Goal: Find specific page/section: Find specific page/section

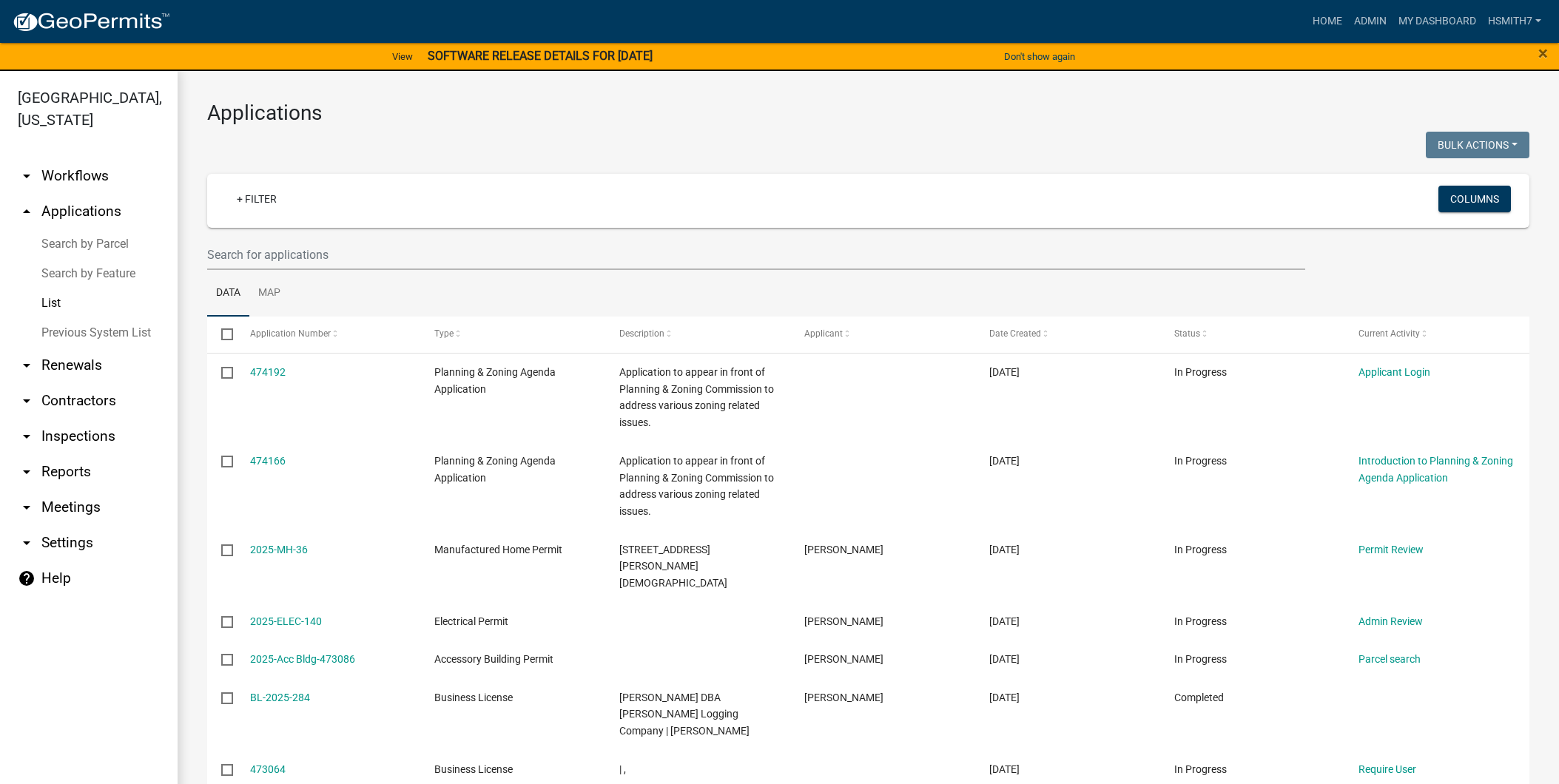
select select "3: 100"
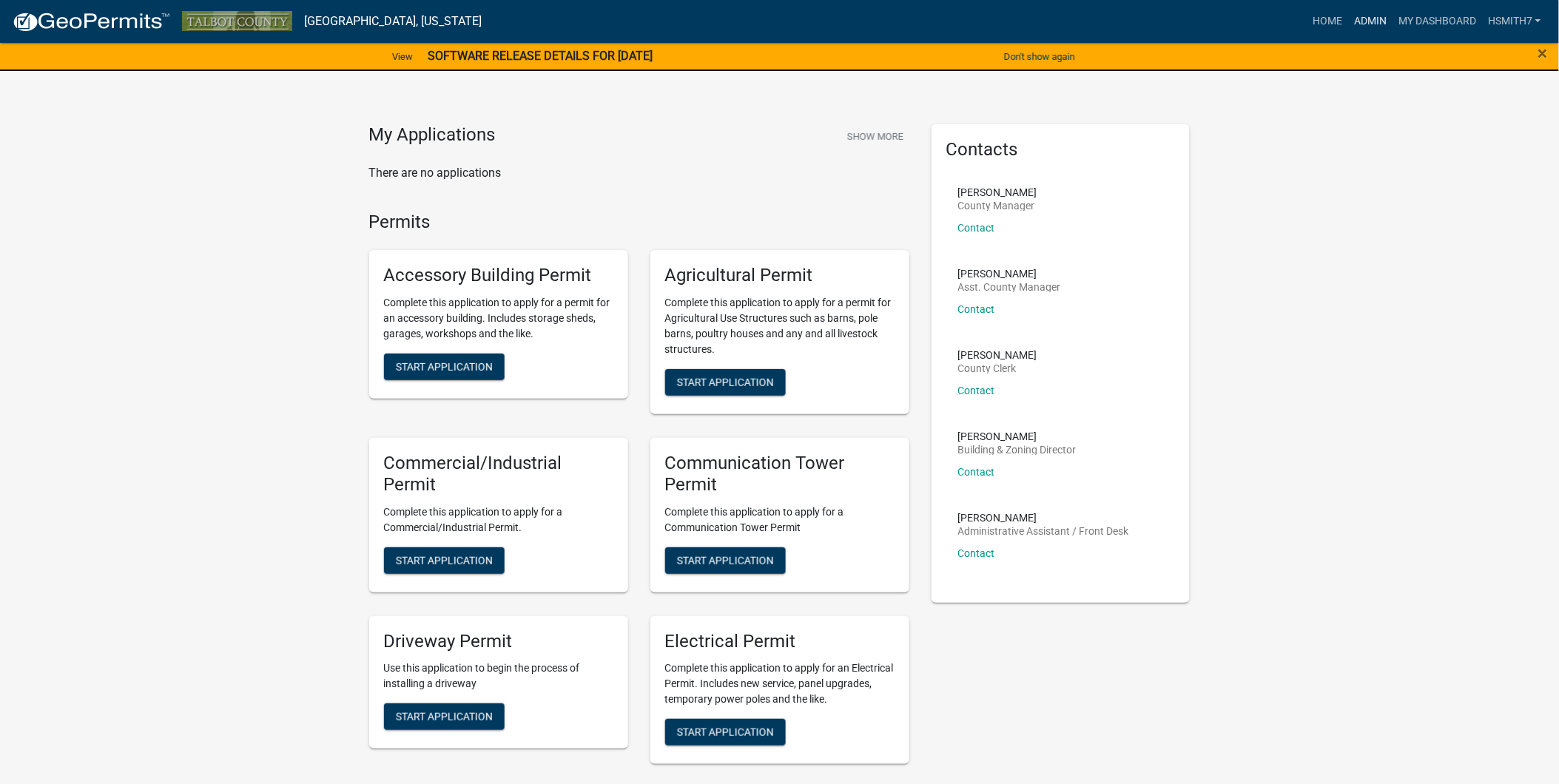
click at [1365, 13] on link "Admin" at bounding box center [1370, 22] width 45 height 28
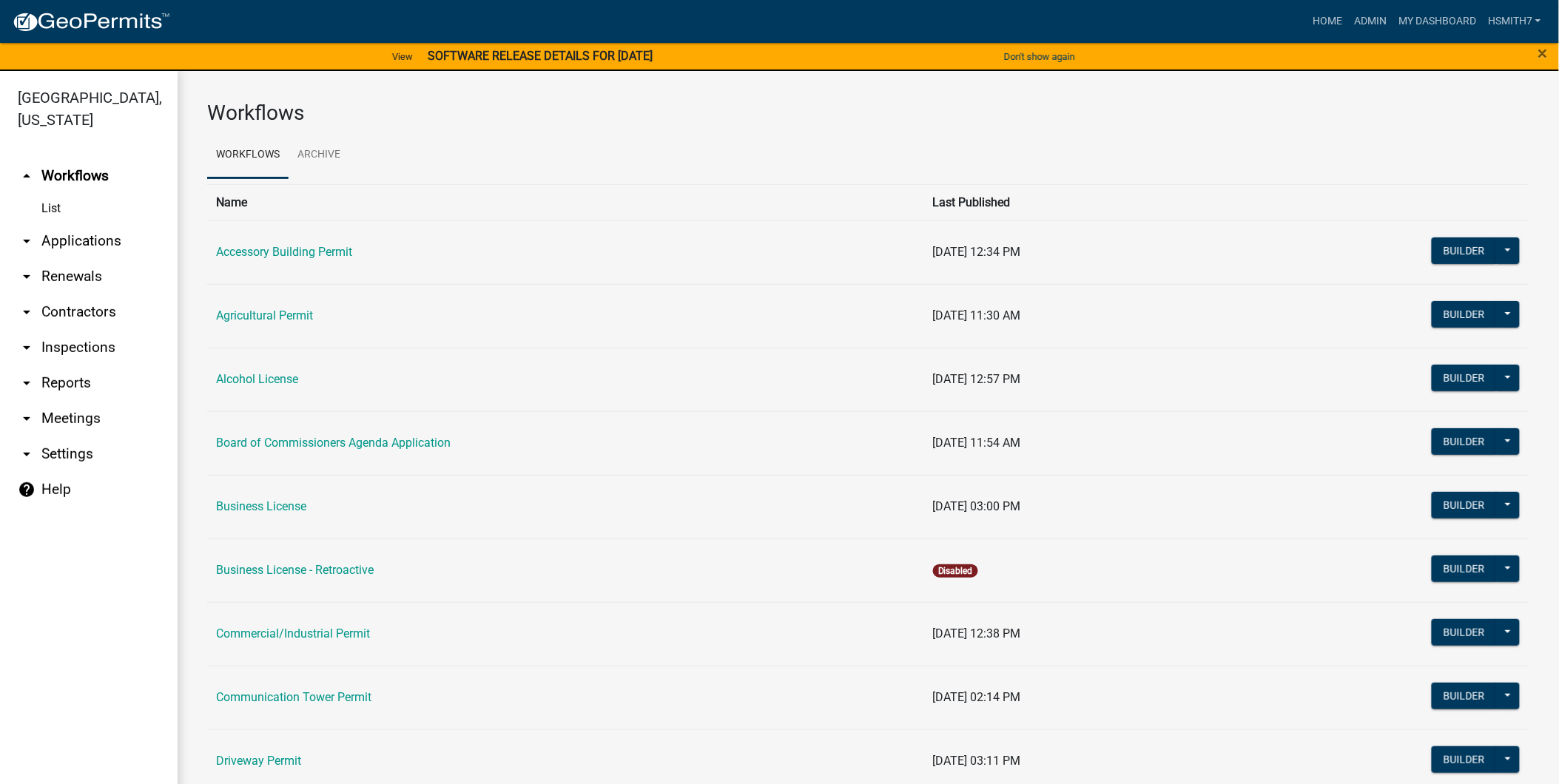
click at [58, 239] on link "arrow_drop_down Applications" at bounding box center [89, 241] width 178 height 36
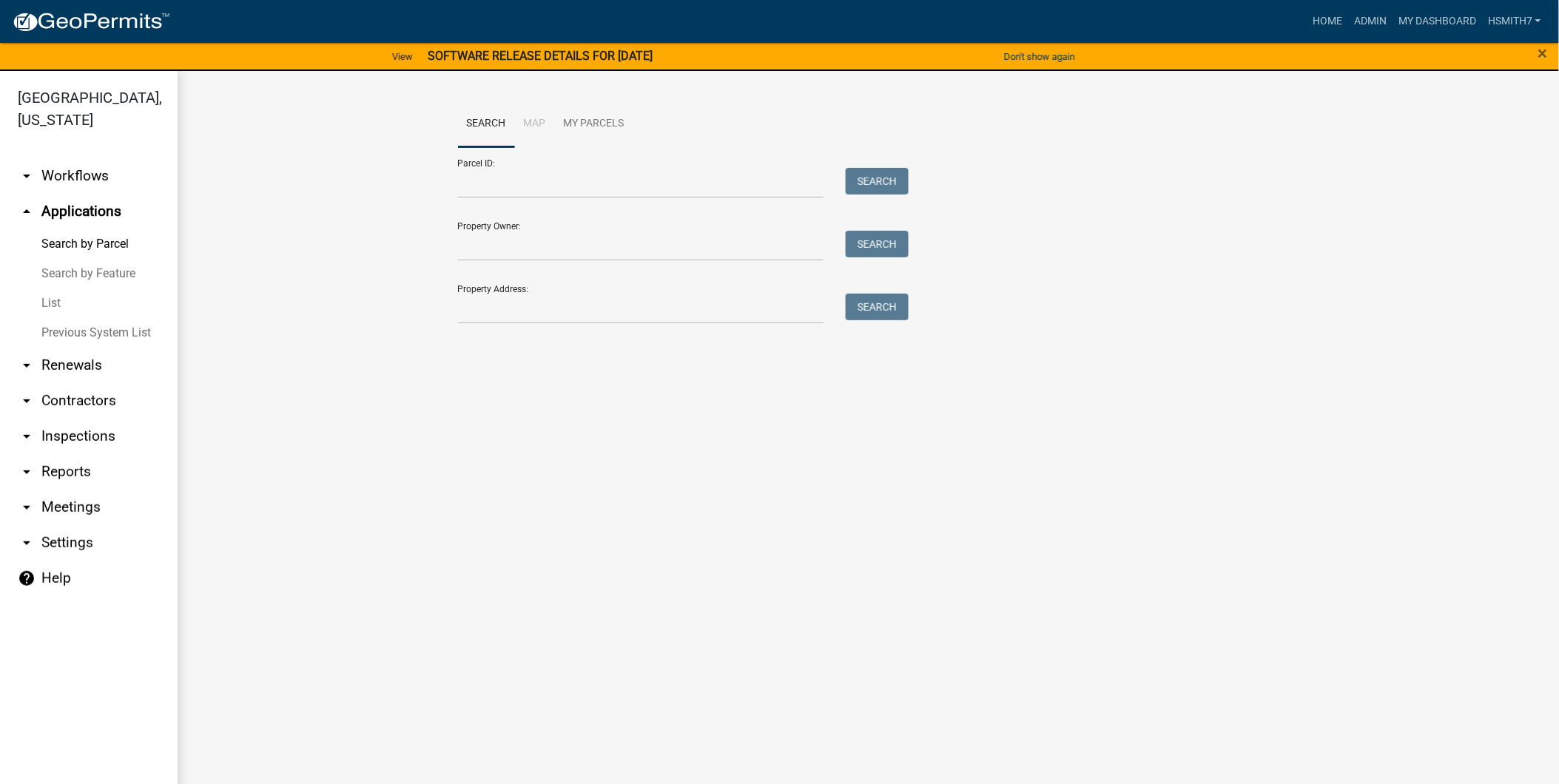
click at [38, 306] on link "List" at bounding box center [89, 304] width 178 height 30
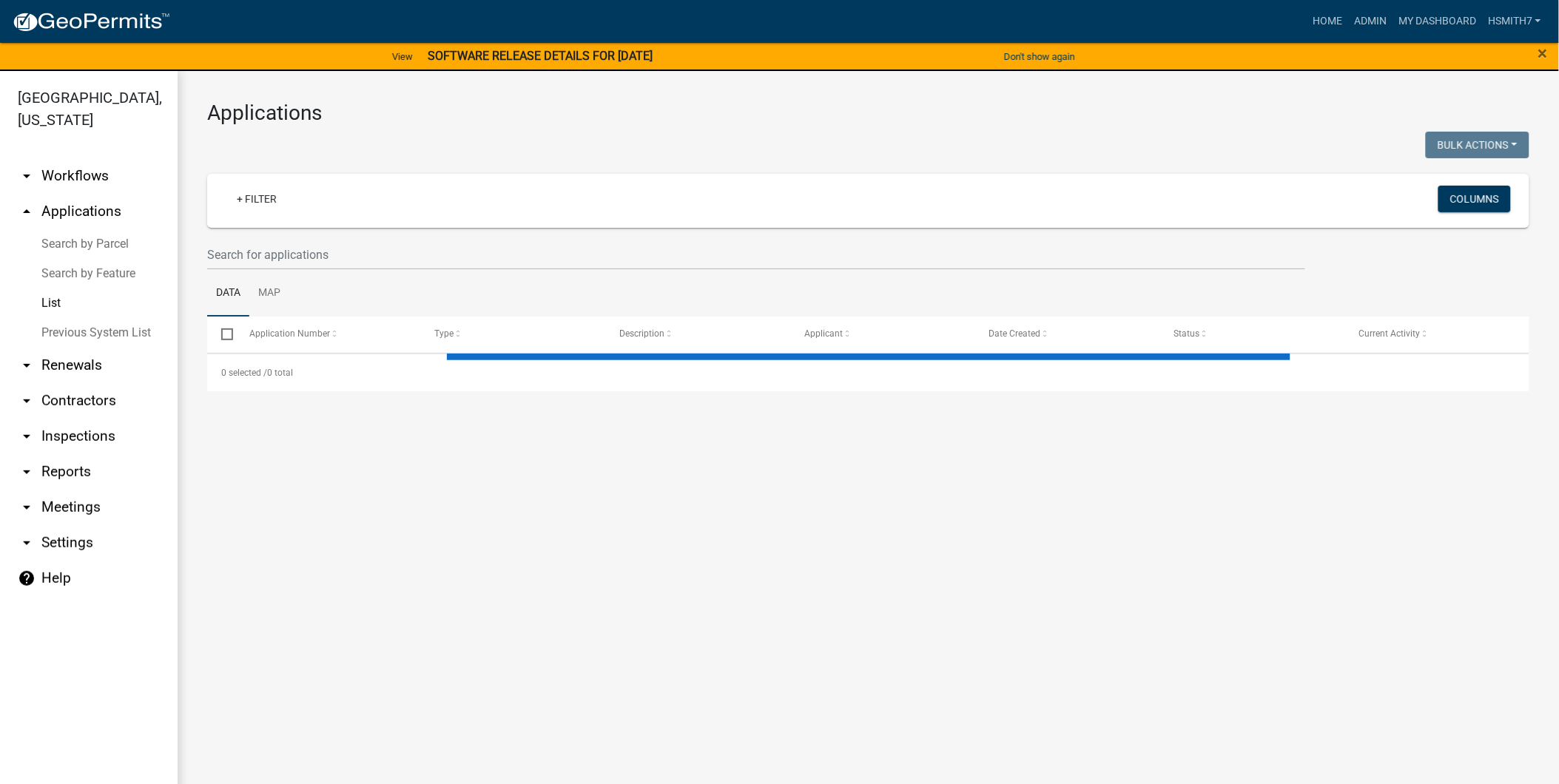
select select "3: 100"
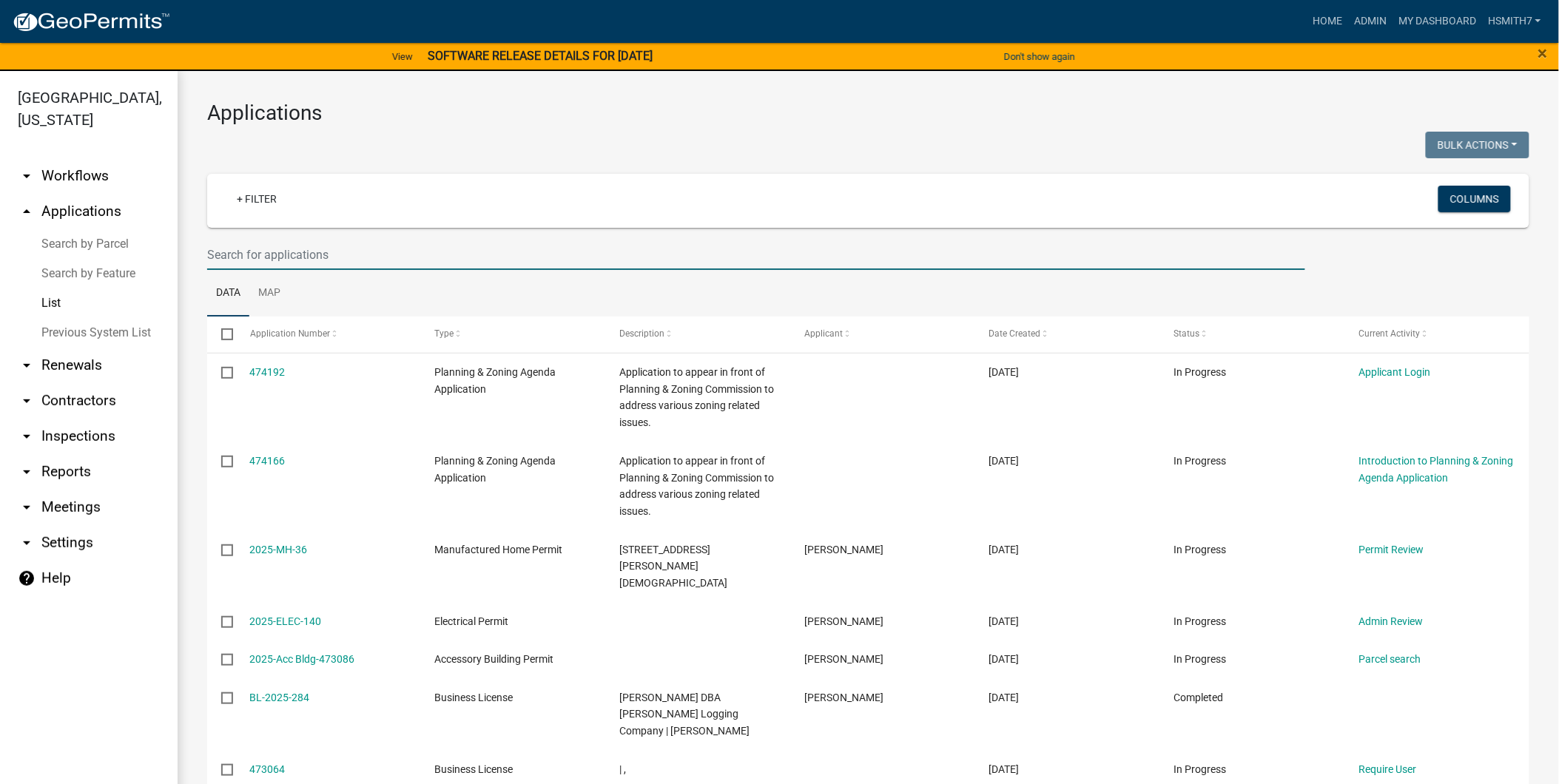
click at [535, 253] on input "text" at bounding box center [756, 255] width 1098 height 31
click at [536, 253] on input "text" at bounding box center [756, 255] width 1098 height 31
